Goal: Task Accomplishment & Management: Complete application form

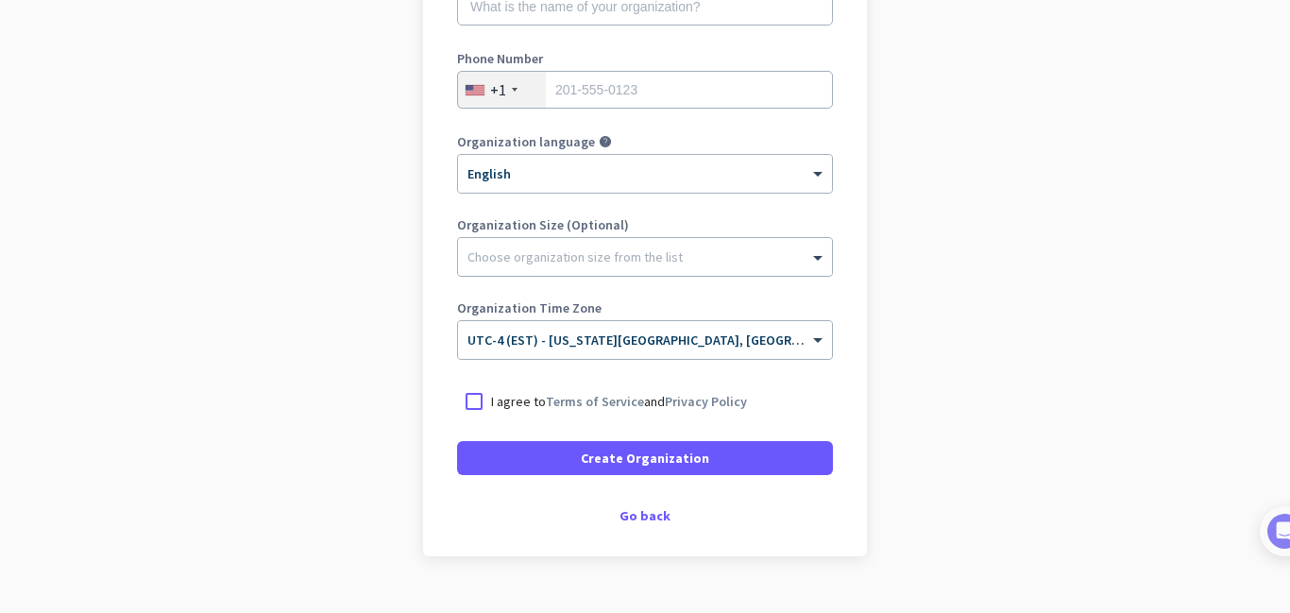
scroll to position [327, 0]
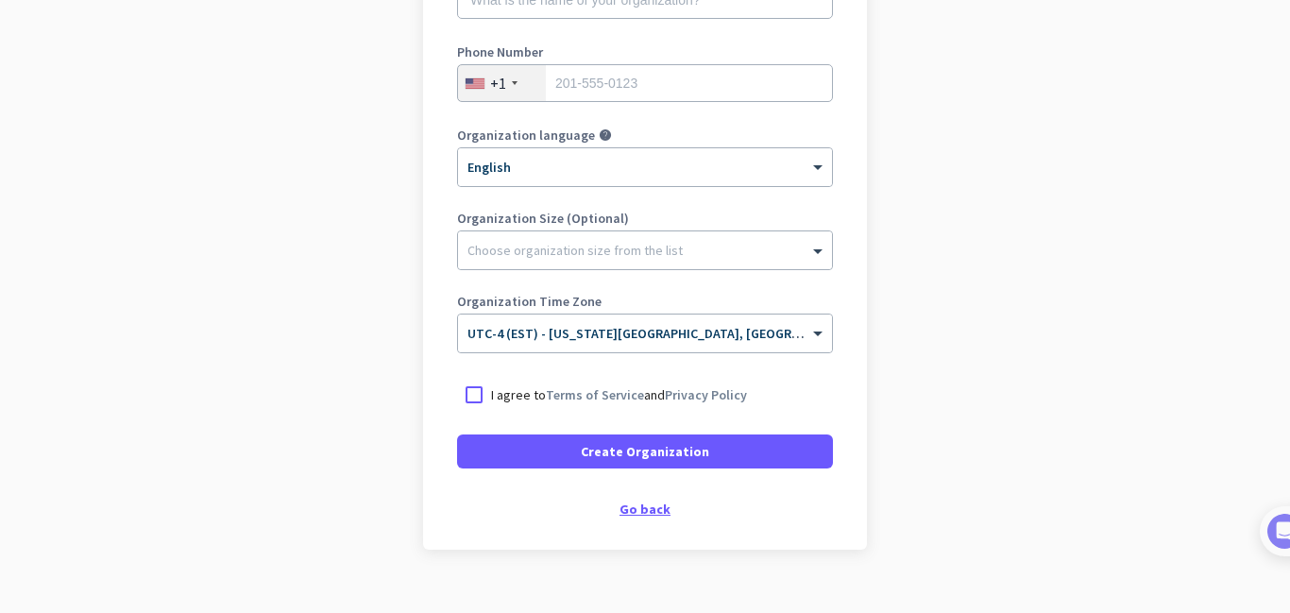
click at [641, 514] on div "Go back" at bounding box center [645, 509] width 376 height 13
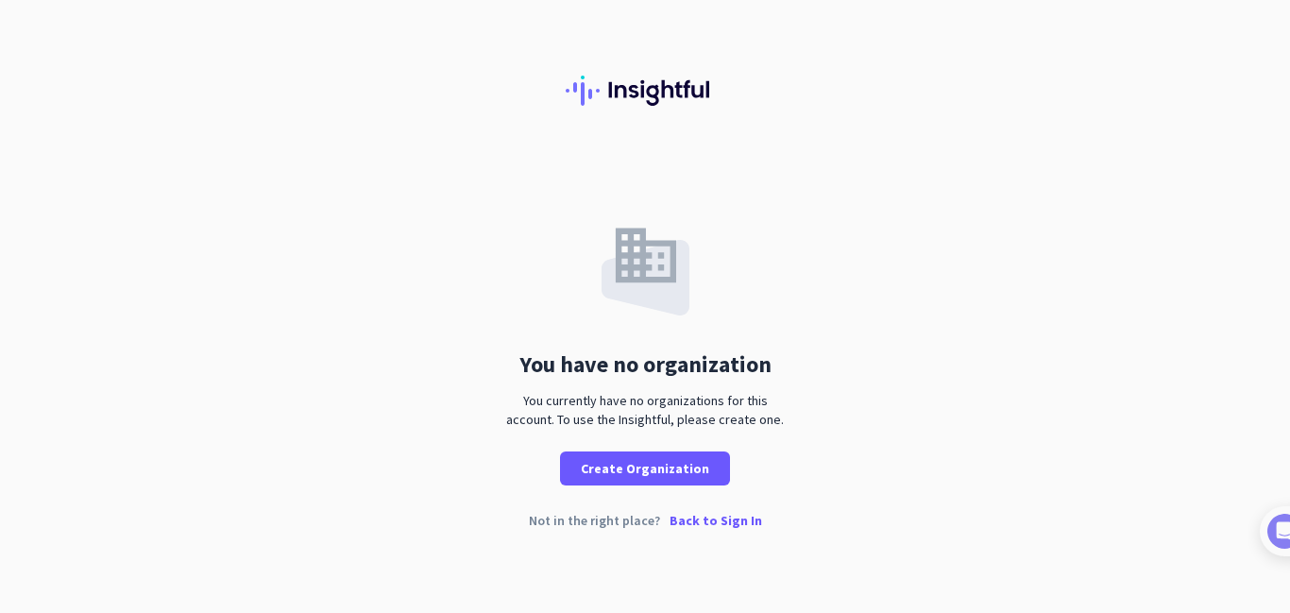
click at [724, 523] on p "Back to Sign In" at bounding box center [716, 520] width 93 height 13
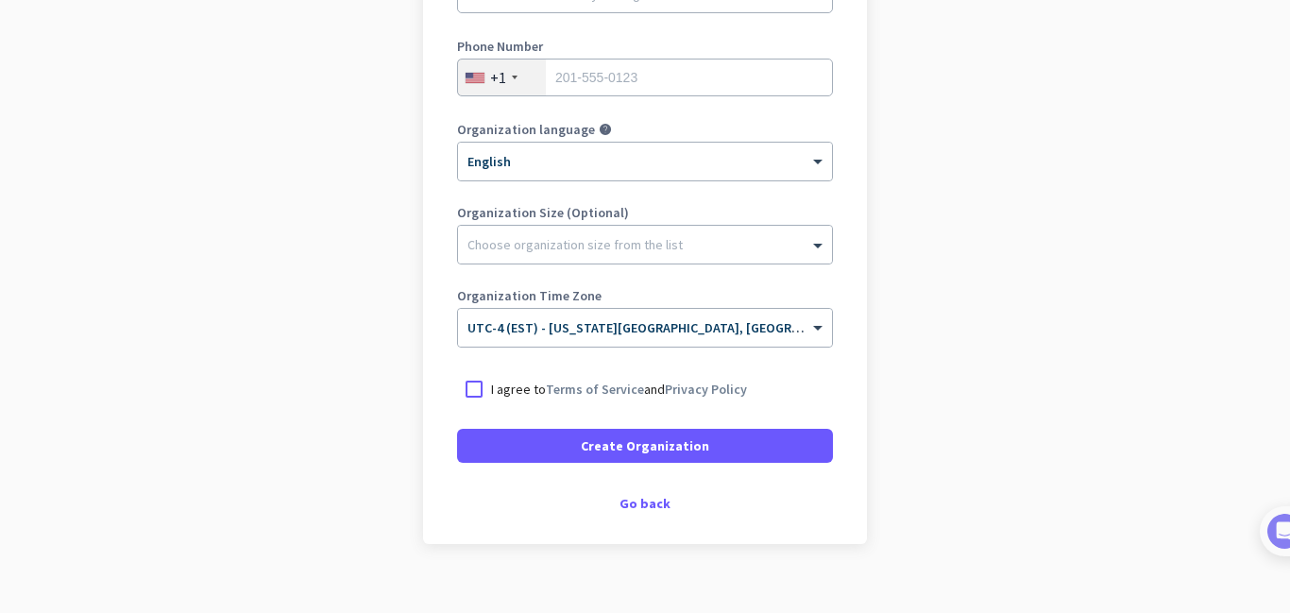
scroll to position [358, 0]
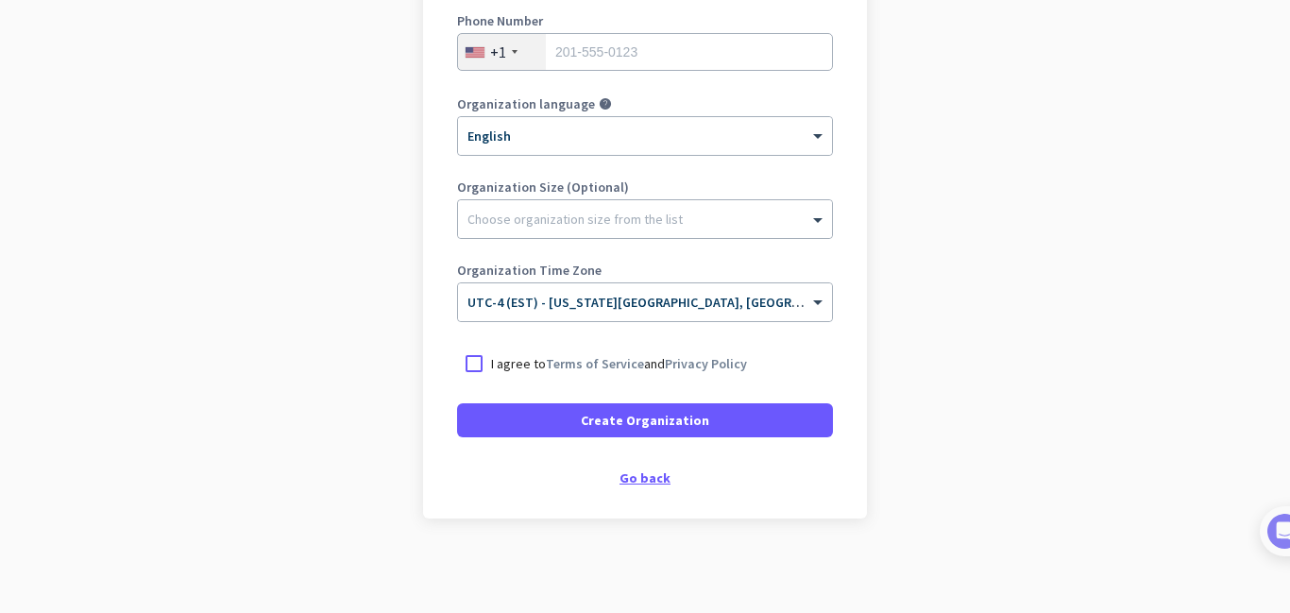
click at [640, 475] on div "Go back" at bounding box center [645, 477] width 376 height 13
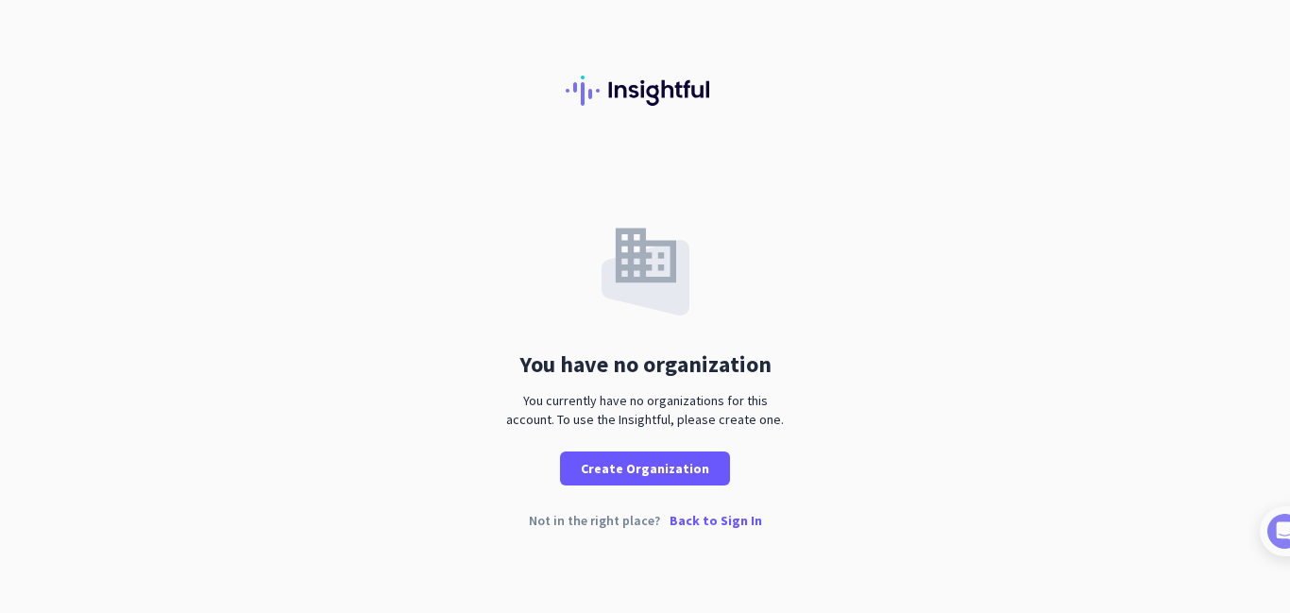
click at [720, 522] on p "Back to Sign In" at bounding box center [716, 520] width 93 height 13
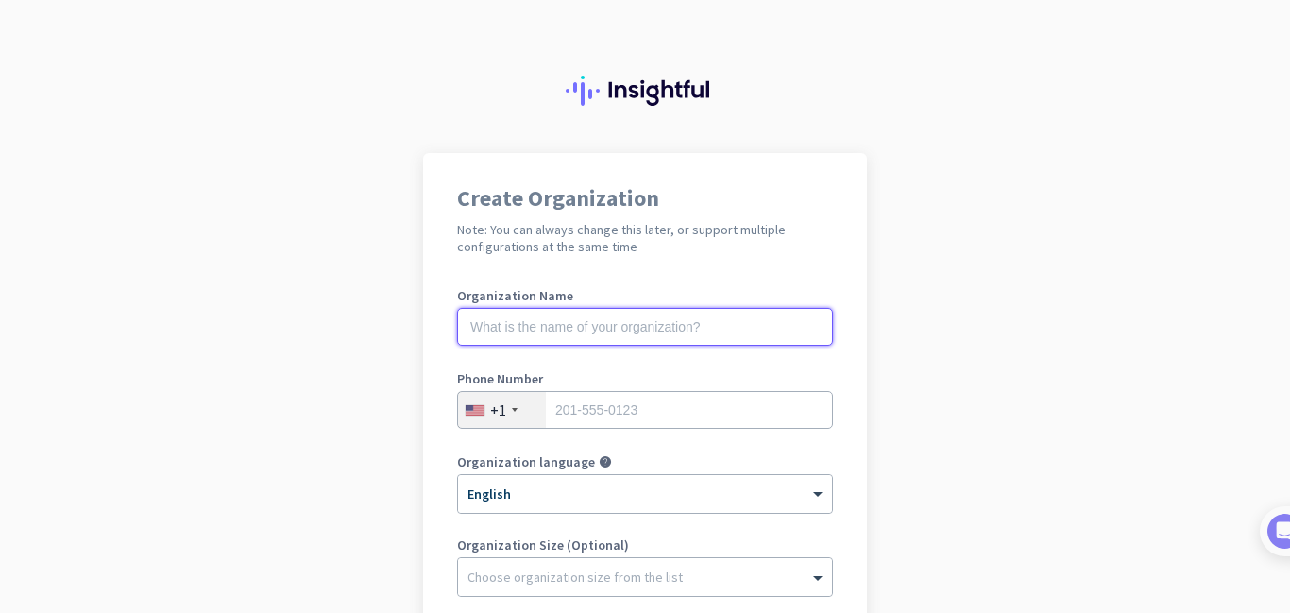
click at [609, 324] on input "text" at bounding box center [645, 327] width 376 height 38
type input "audio model trainer"
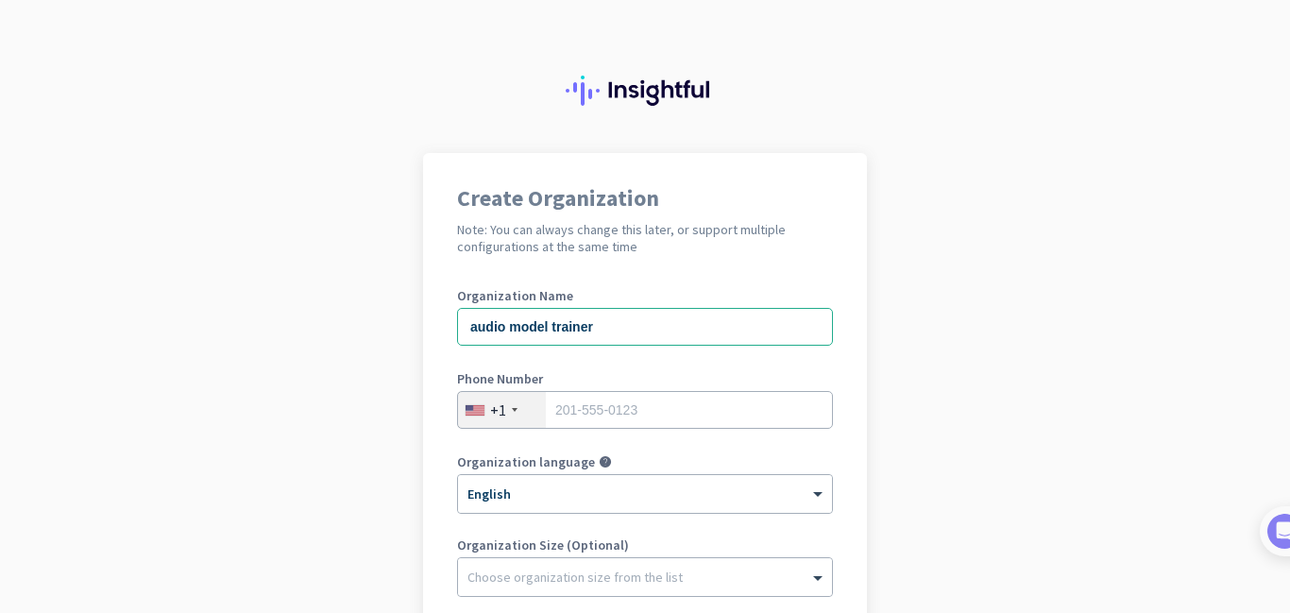
click at [780, 354] on div "Organization Name audio model trainer" at bounding box center [645, 327] width 376 height 76
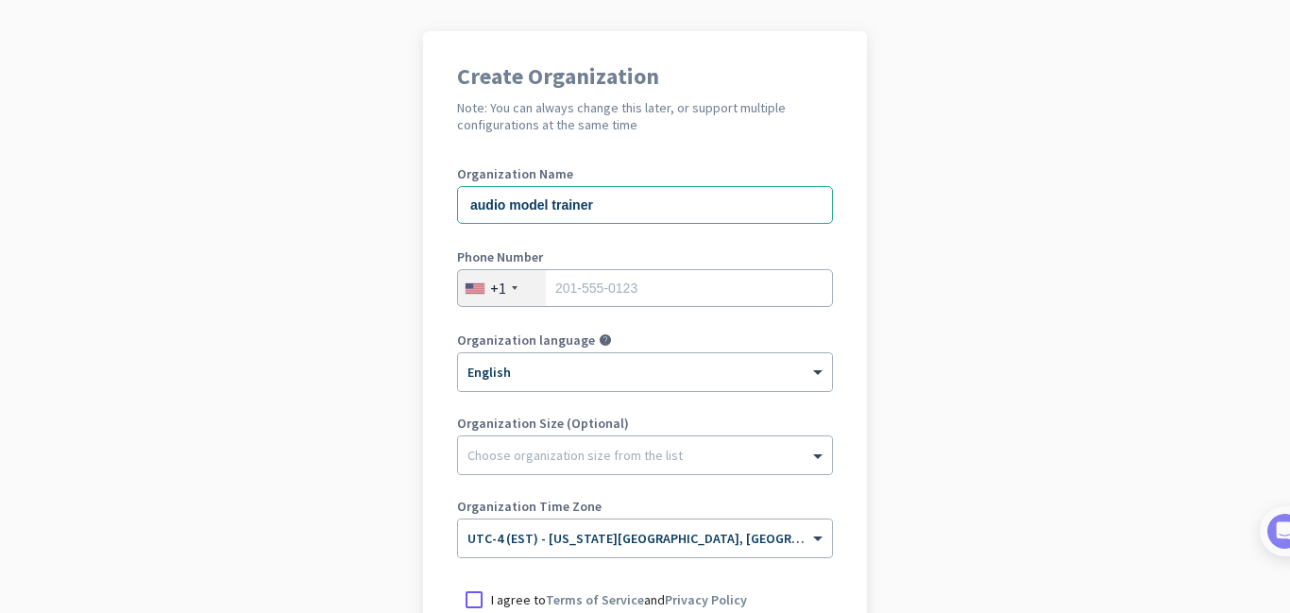
scroll to position [135, 0]
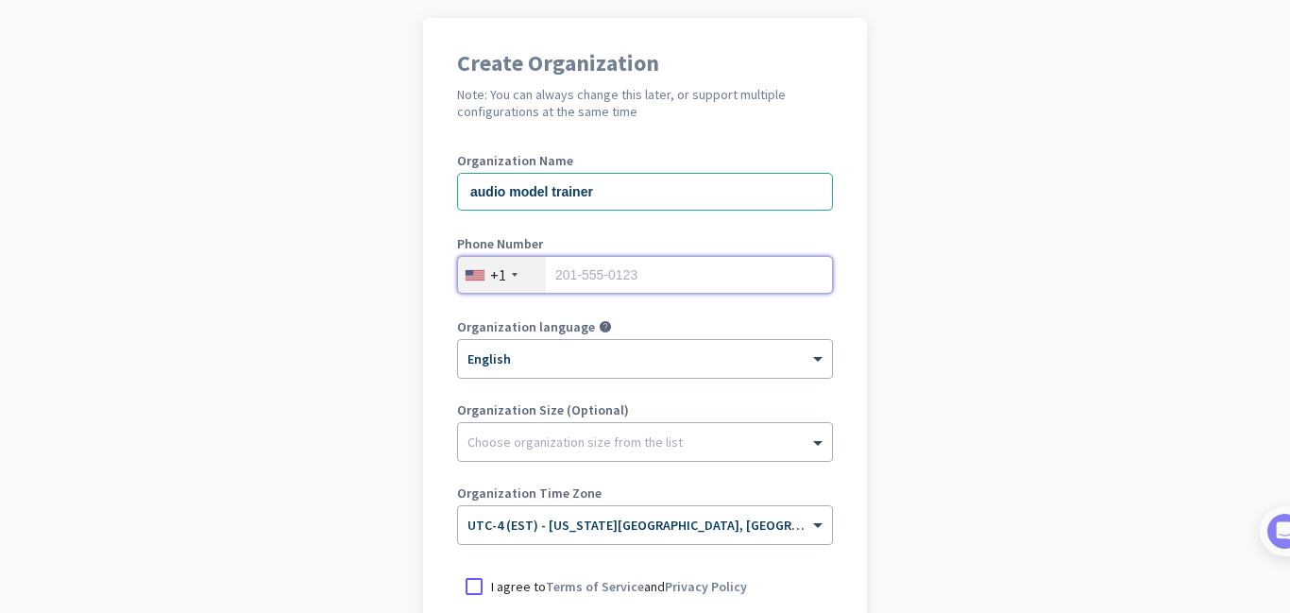
click at [644, 265] on input "tel" at bounding box center [645, 275] width 376 height 38
type input "8562086428"
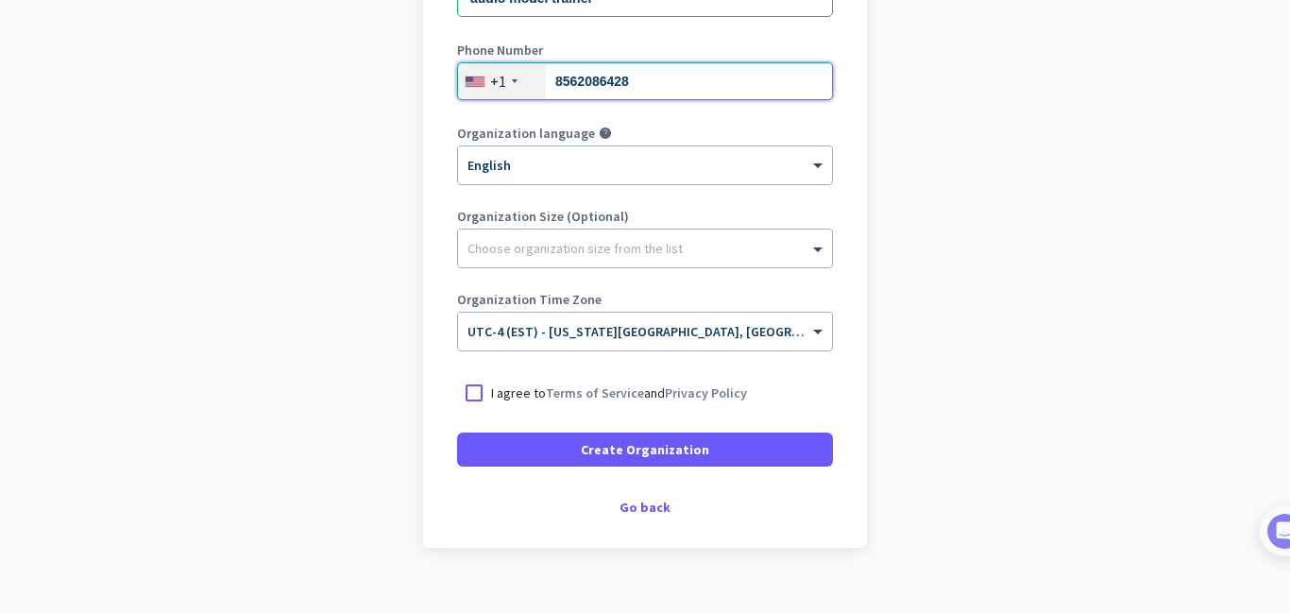
scroll to position [358, 0]
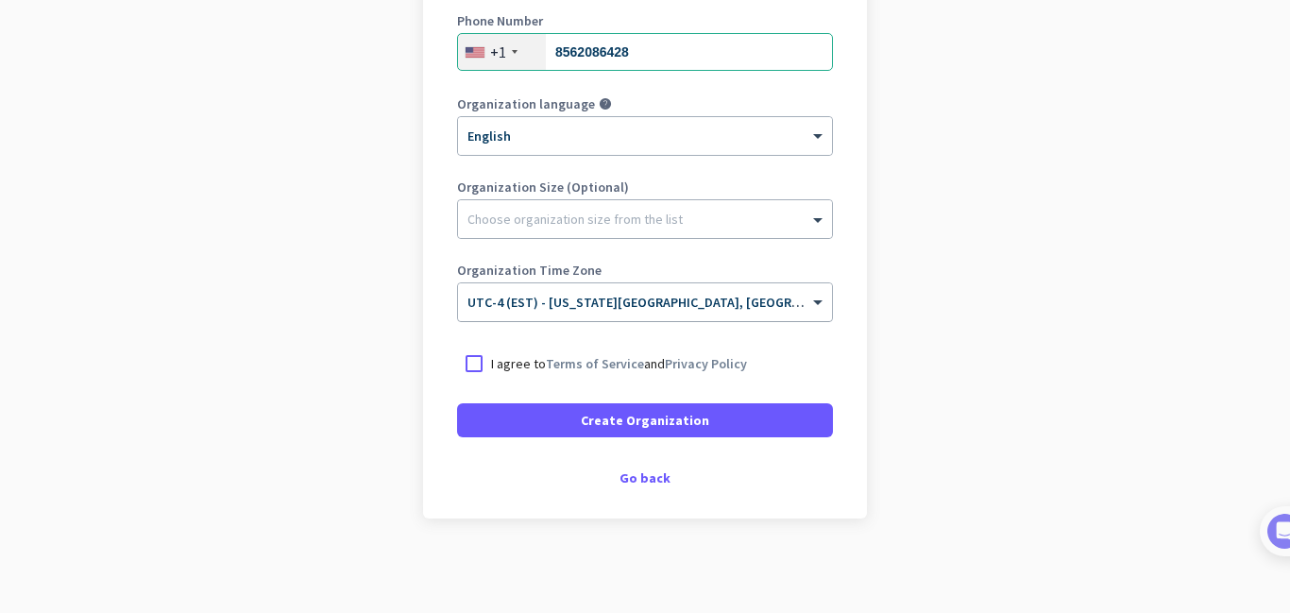
click at [589, 299] on input "text" at bounding box center [626, 296] width 317 height 14
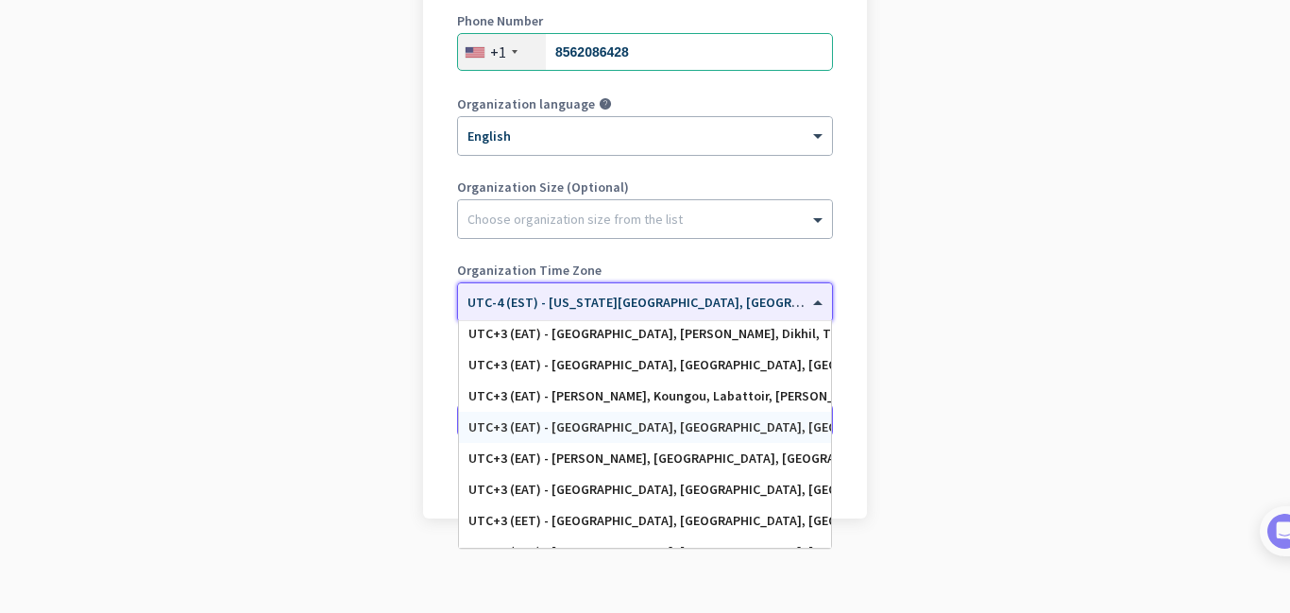
scroll to position [6111, 0]
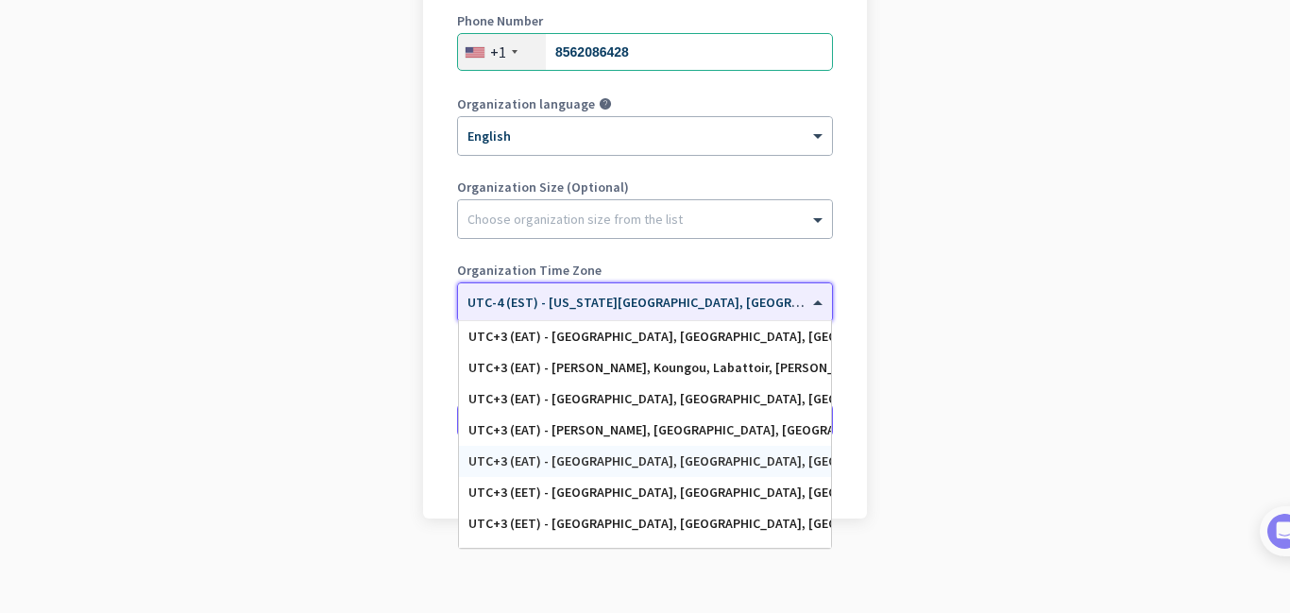
click at [894, 479] on app-onboarding-organization "Create Organization Note: You can always change this later, or support multiple…" at bounding box center [645, 204] width 1290 height 818
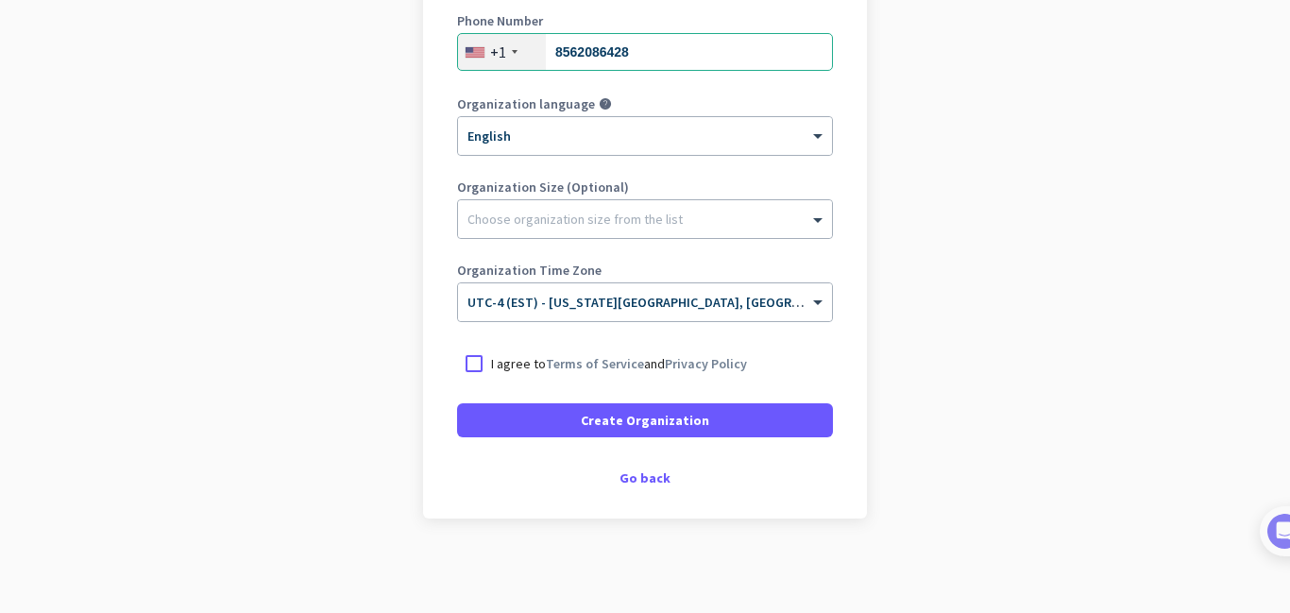
click at [894, 479] on app-onboarding-organization "Create Organization Note: You can always change this later, or support multiple…" at bounding box center [645, 204] width 1290 height 818
click at [470, 368] on div at bounding box center [474, 364] width 34 height 34
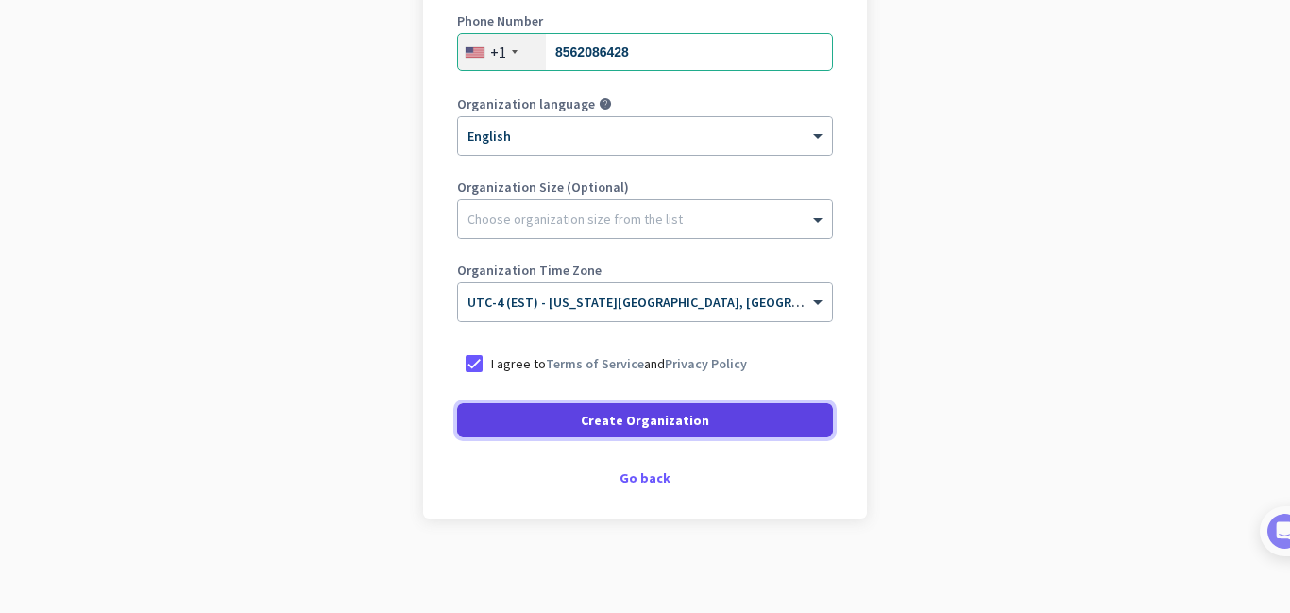
click at [526, 420] on span at bounding box center [645, 420] width 376 height 45
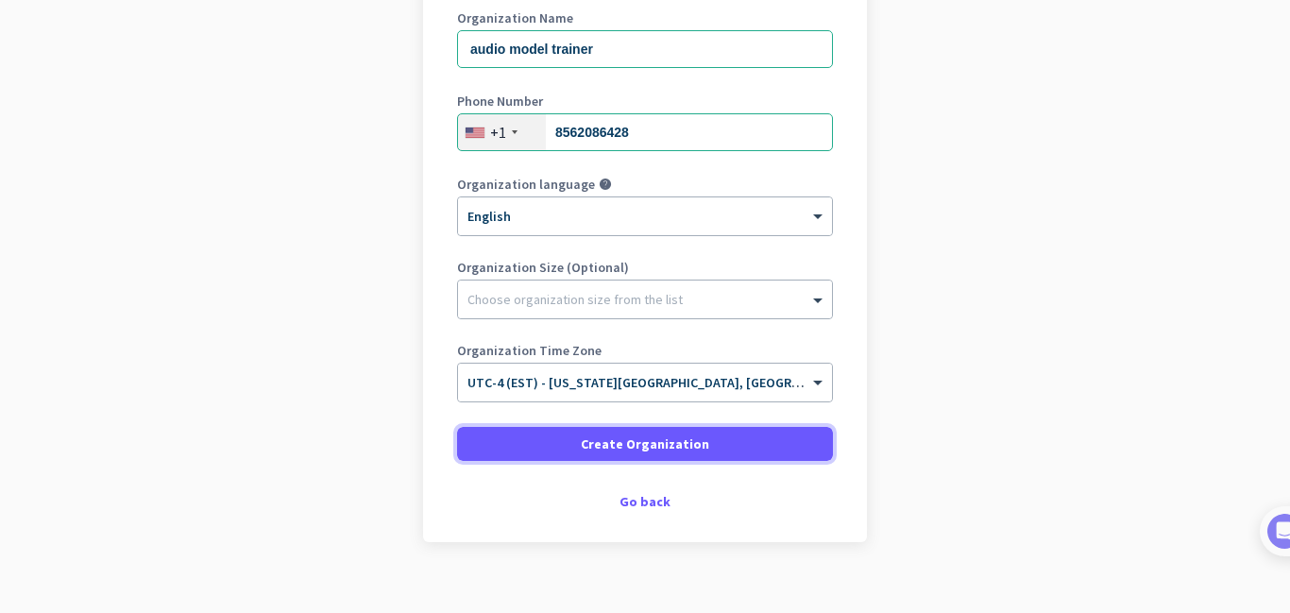
scroll to position [301, 0]
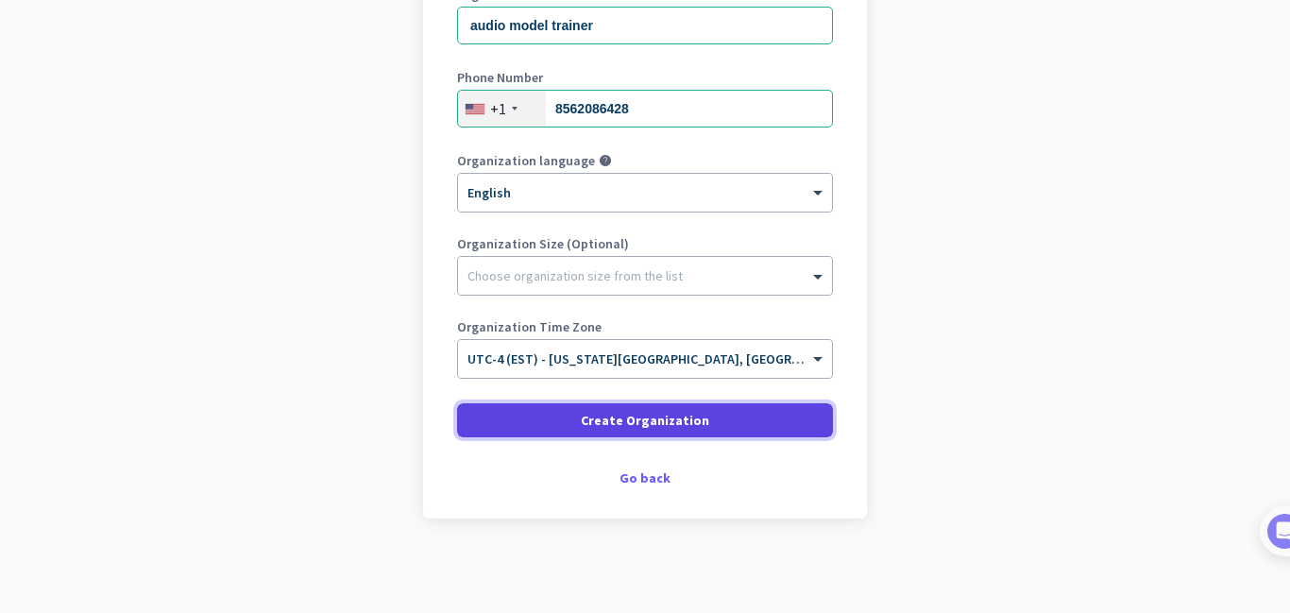
click at [676, 420] on span "Create Organization" at bounding box center [645, 420] width 128 height 19
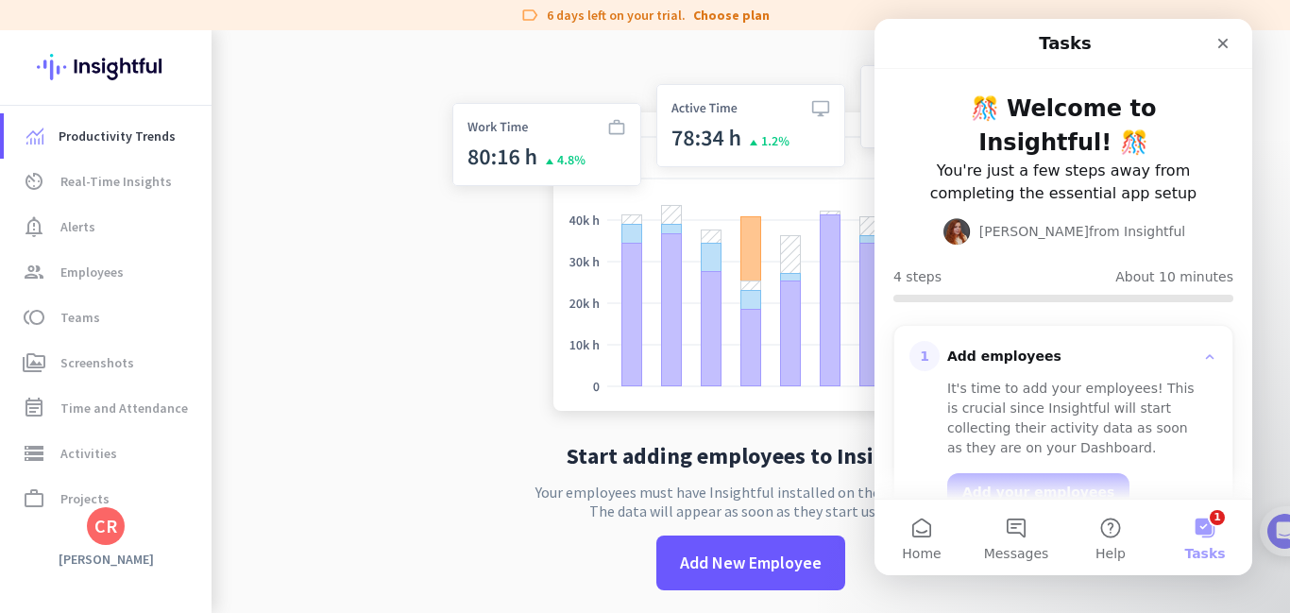
click at [1199, 526] on button "1 Tasks" at bounding box center [1205, 538] width 94 height 76
click at [1219, 39] on icon "Close" at bounding box center [1224, 44] width 10 height 10
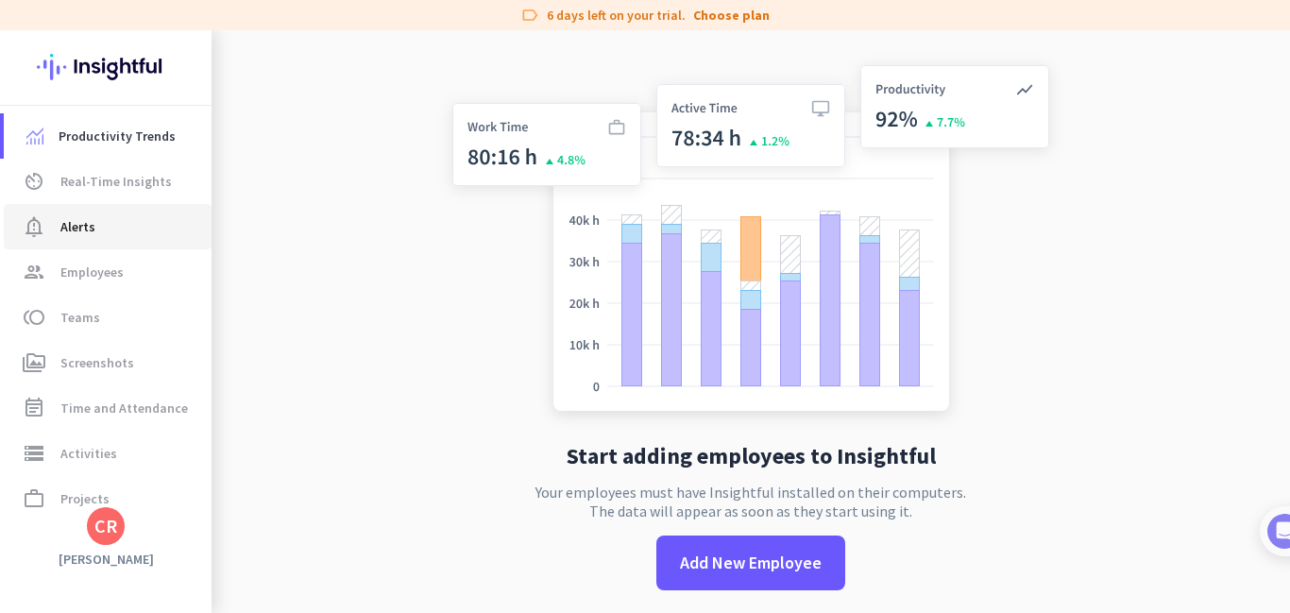
click at [92, 235] on span "Alerts" at bounding box center [77, 226] width 35 height 23
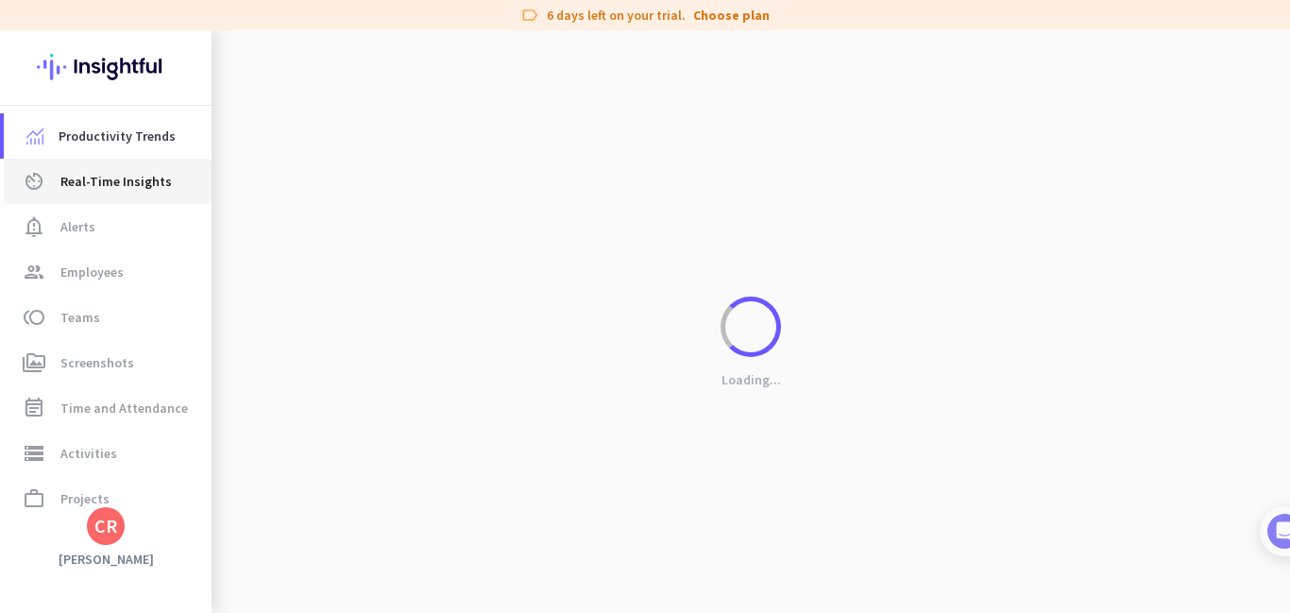
click at [136, 191] on span "Real-Time Insights" at bounding box center [115, 181] width 111 height 23
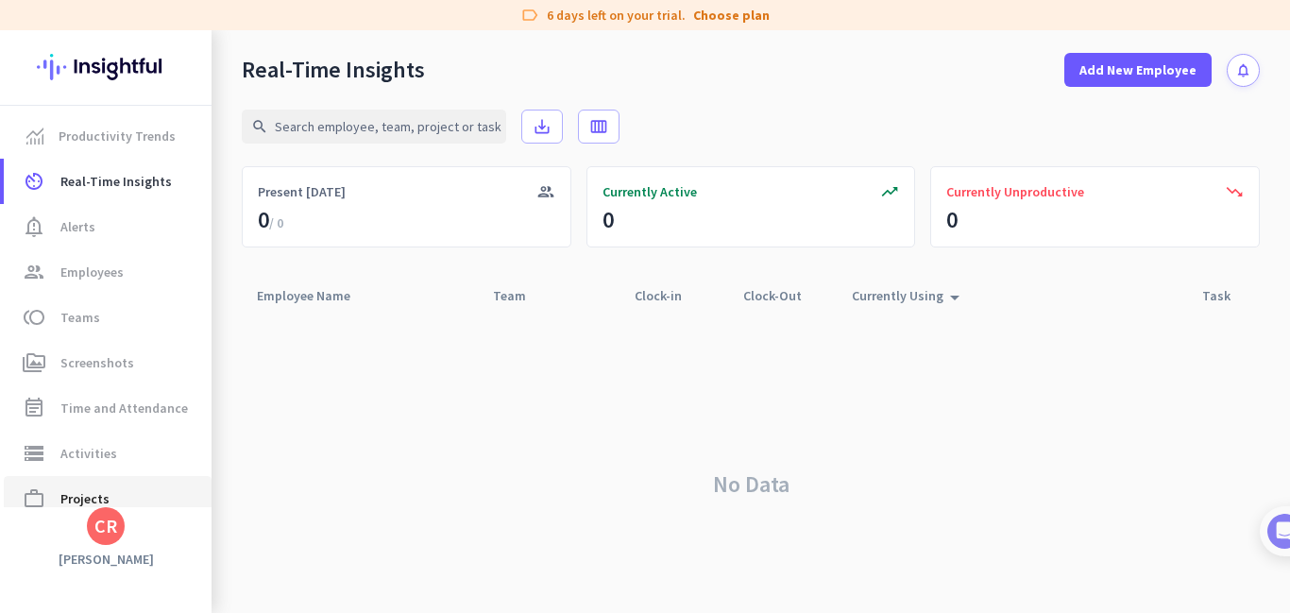
click at [101, 505] on span "Projects" at bounding box center [84, 498] width 49 height 23
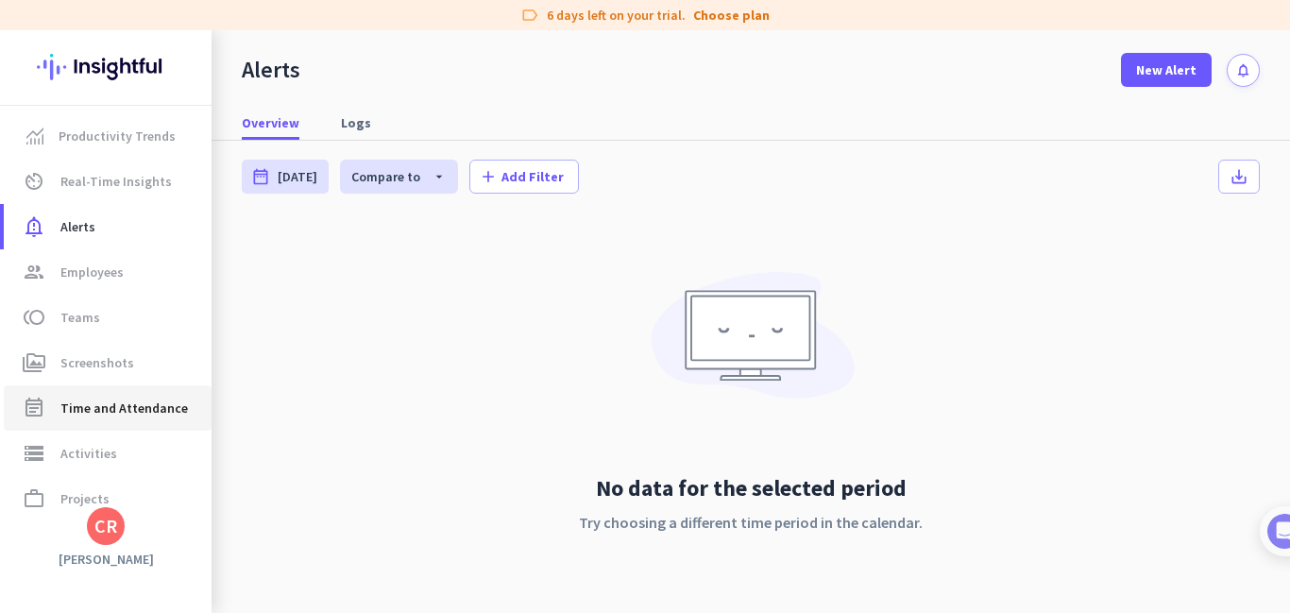
click at [157, 404] on span "Time and Attendance" at bounding box center [124, 408] width 128 height 23
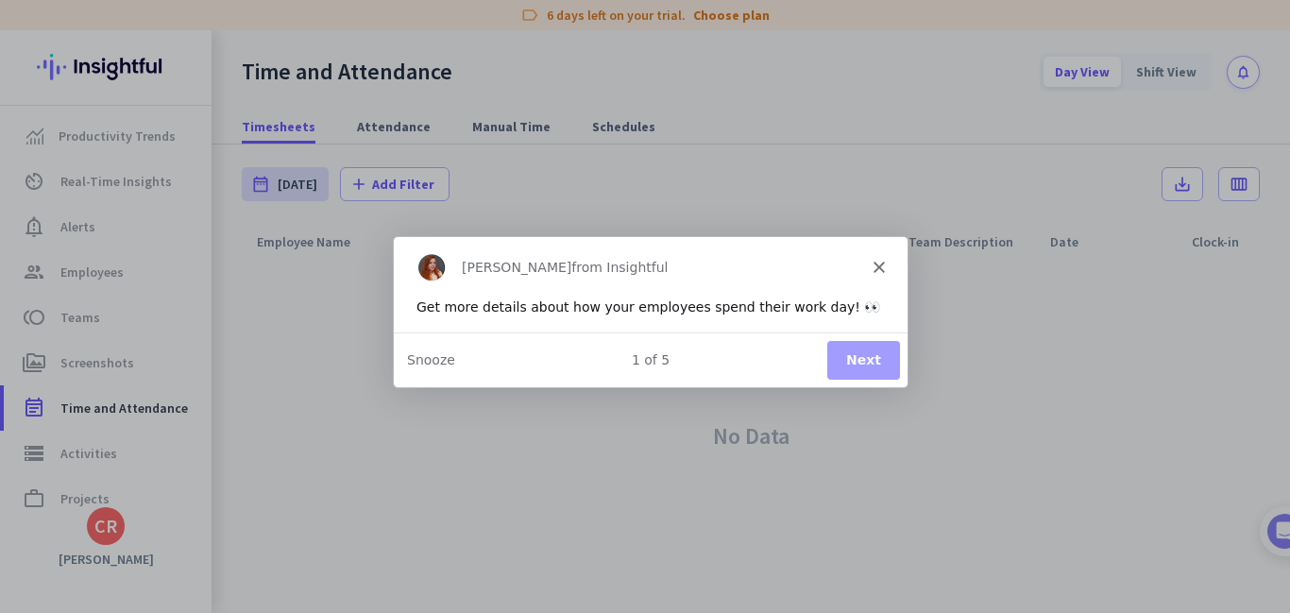
click at [860, 362] on button "Next" at bounding box center [863, 359] width 73 height 39
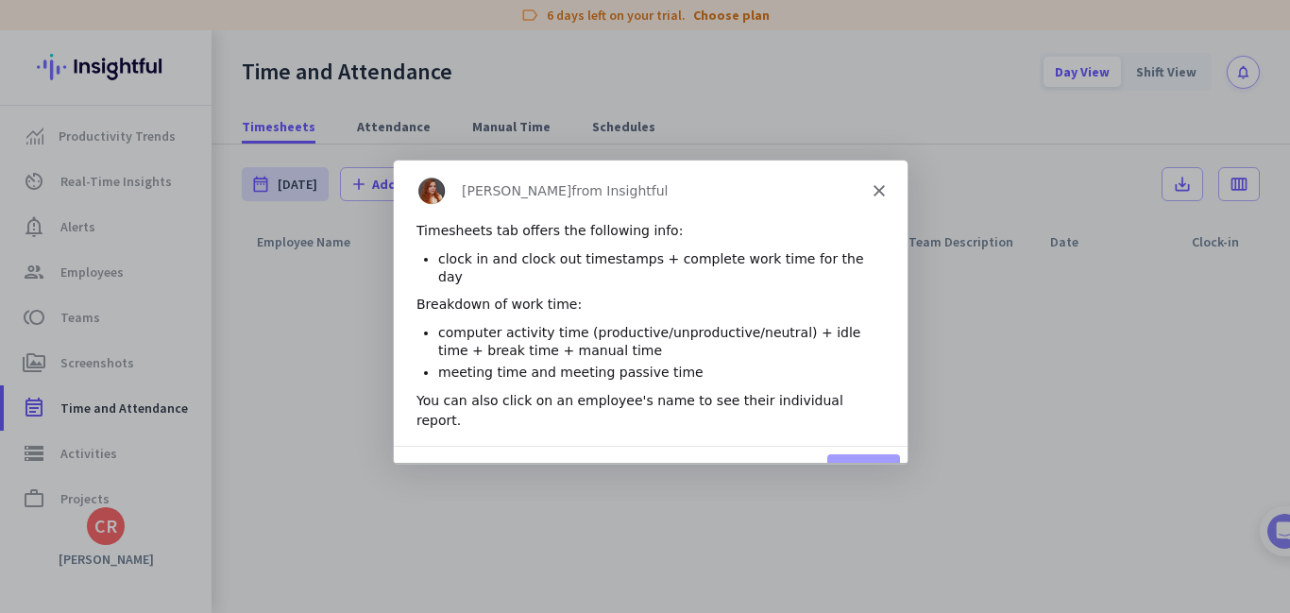
click at [874, 190] on icon "Close" at bounding box center [878, 189] width 11 height 11
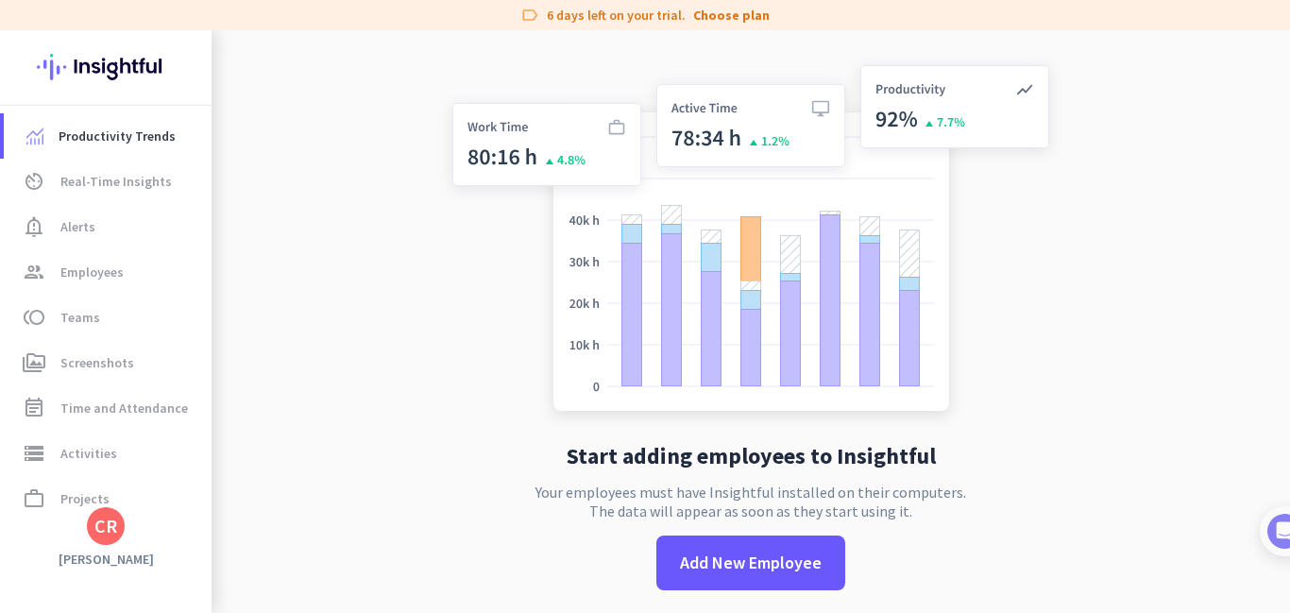
click at [111, 517] on div "CR" at bounding box center [105, 526] width 23 height 19
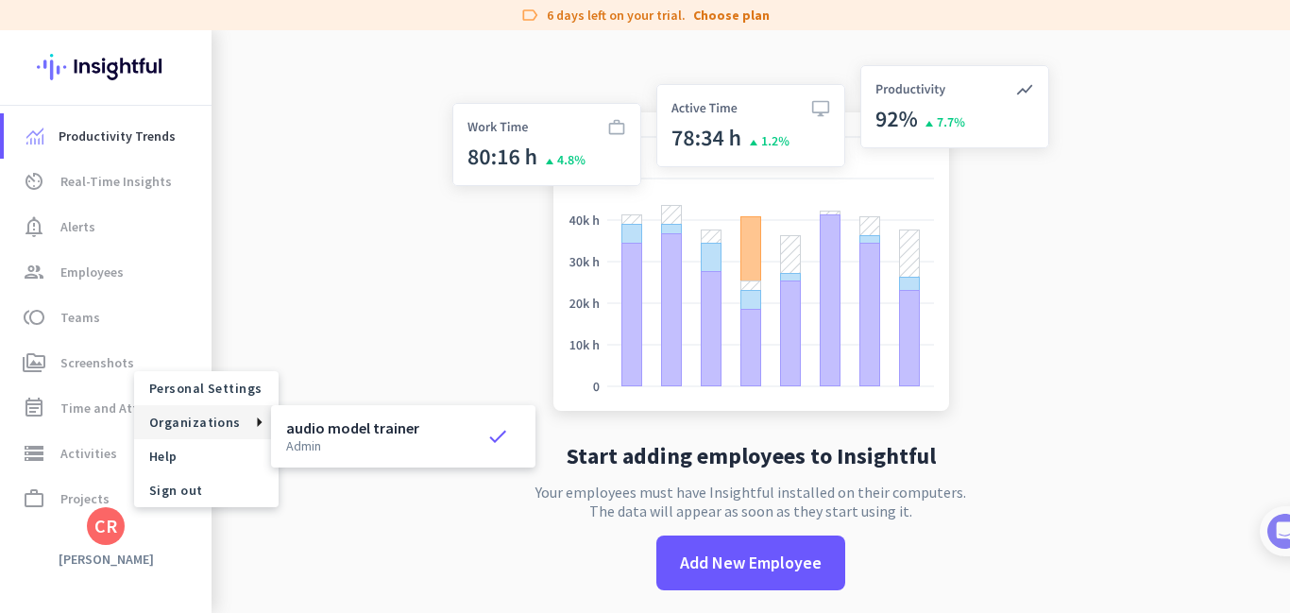
click at [250, 430] on span "Organizations" at bounding box center [206, 422] width 145 height 34
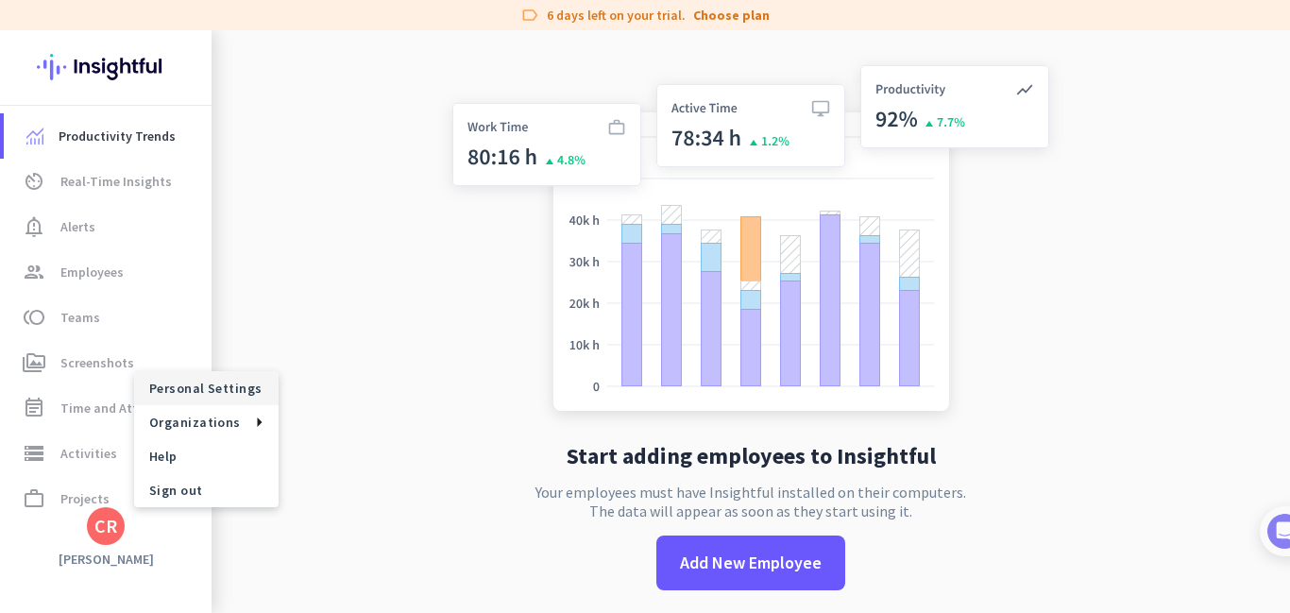
click at [245, 392] on span "Personal Settings" at bounding box center [206, 388] width 114 height 17
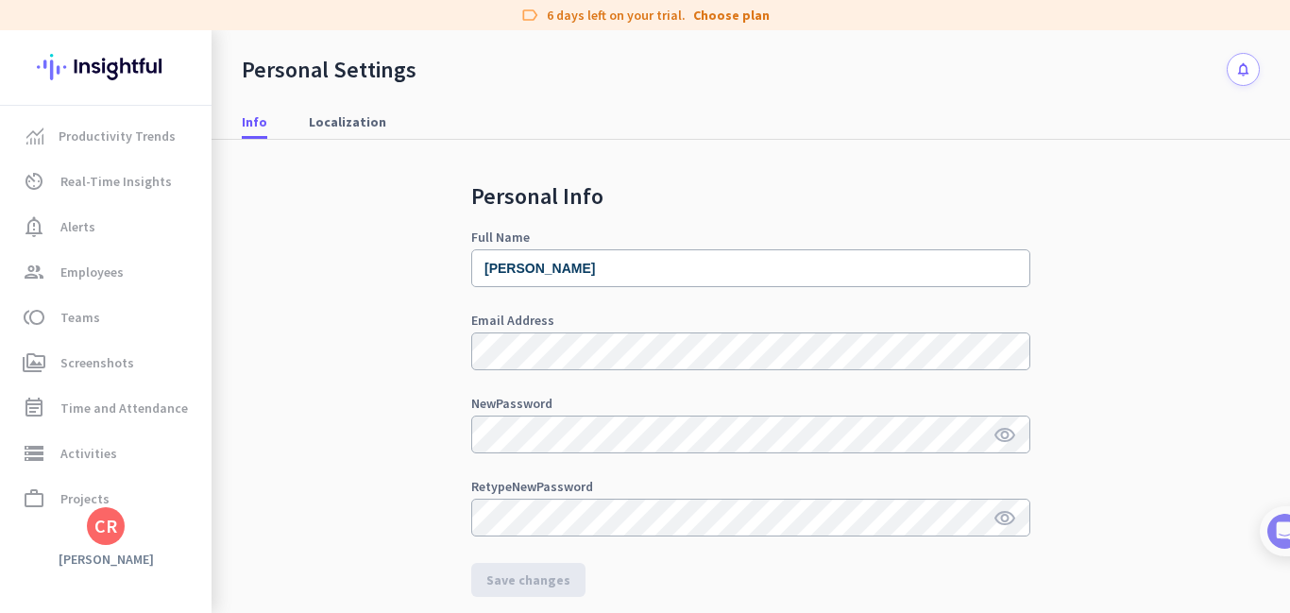
click at [99, 546] on div "Productivity Trends av_timer Real-Time Insights notification_important Alerts g…" at bounding box center [106, 321] width 212 height 583
click at [110, 525] on div "CR" at bounding box center [105, 526] width 23 height 19
click at [198, 499] on span "Sign out" at bounding box center [206, 490] width 145 height 34
